Goal: Navigation & Orientation: Find specific page/section

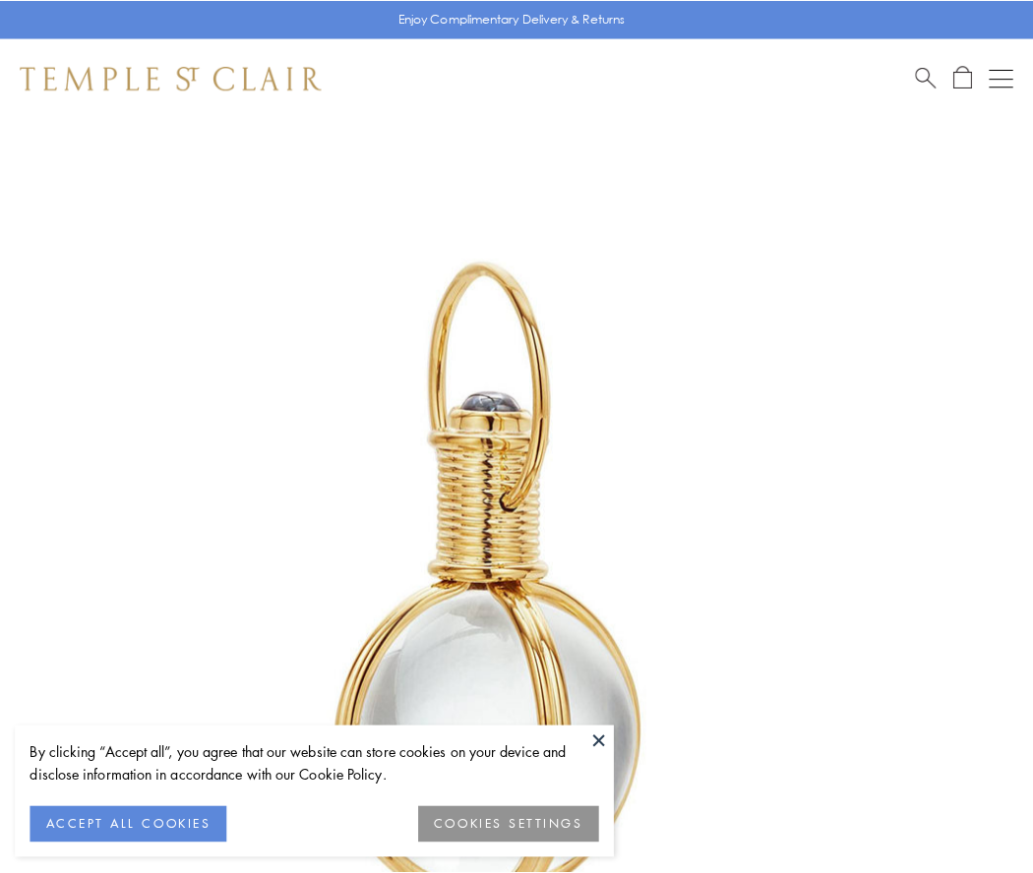
scroll to position [513, 0]
